Goal: Register for event/course

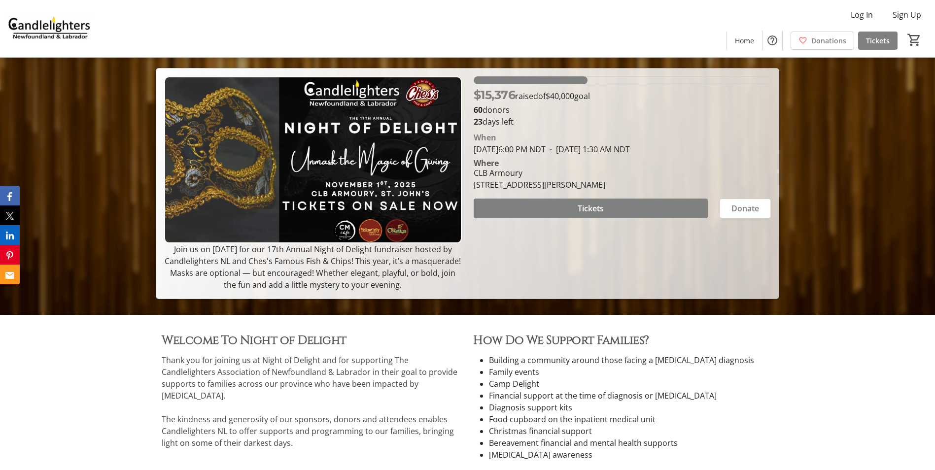
scroll to position [197, 0]
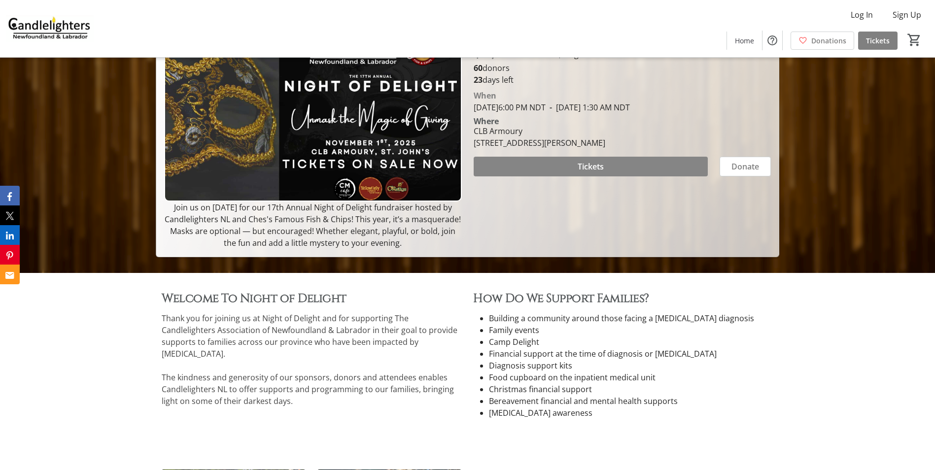
click at [521, 169] on span at bounding box center [591, 167] width 234 height 24
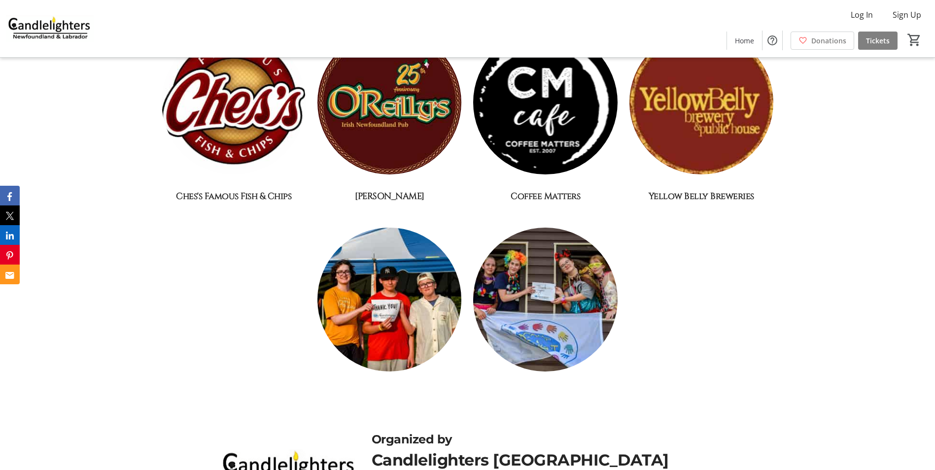
scroll to position [1415, 0]
